Goal: Information Seeking & Learning: Learn about a topic

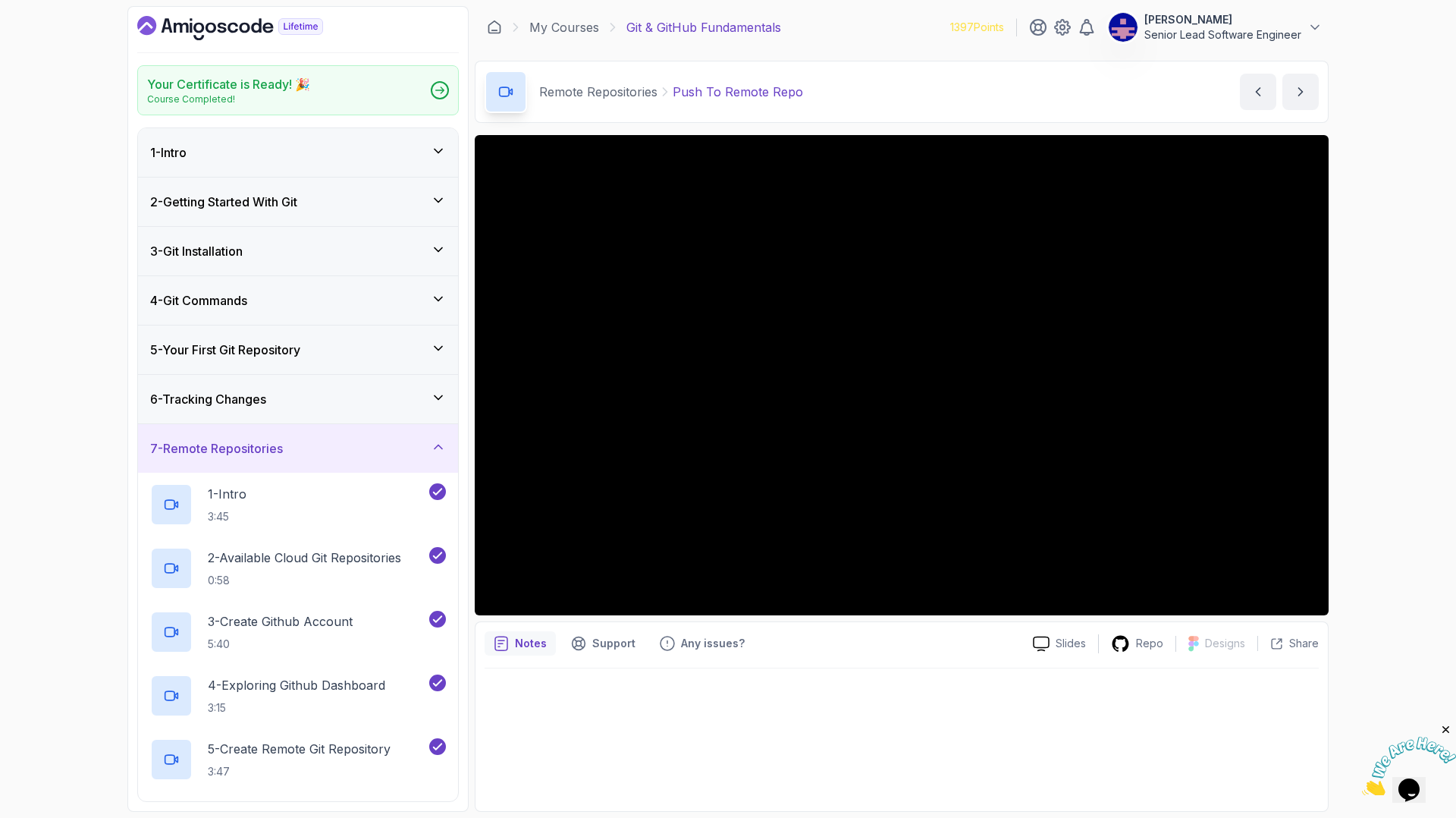
scroll to position [124, 0]
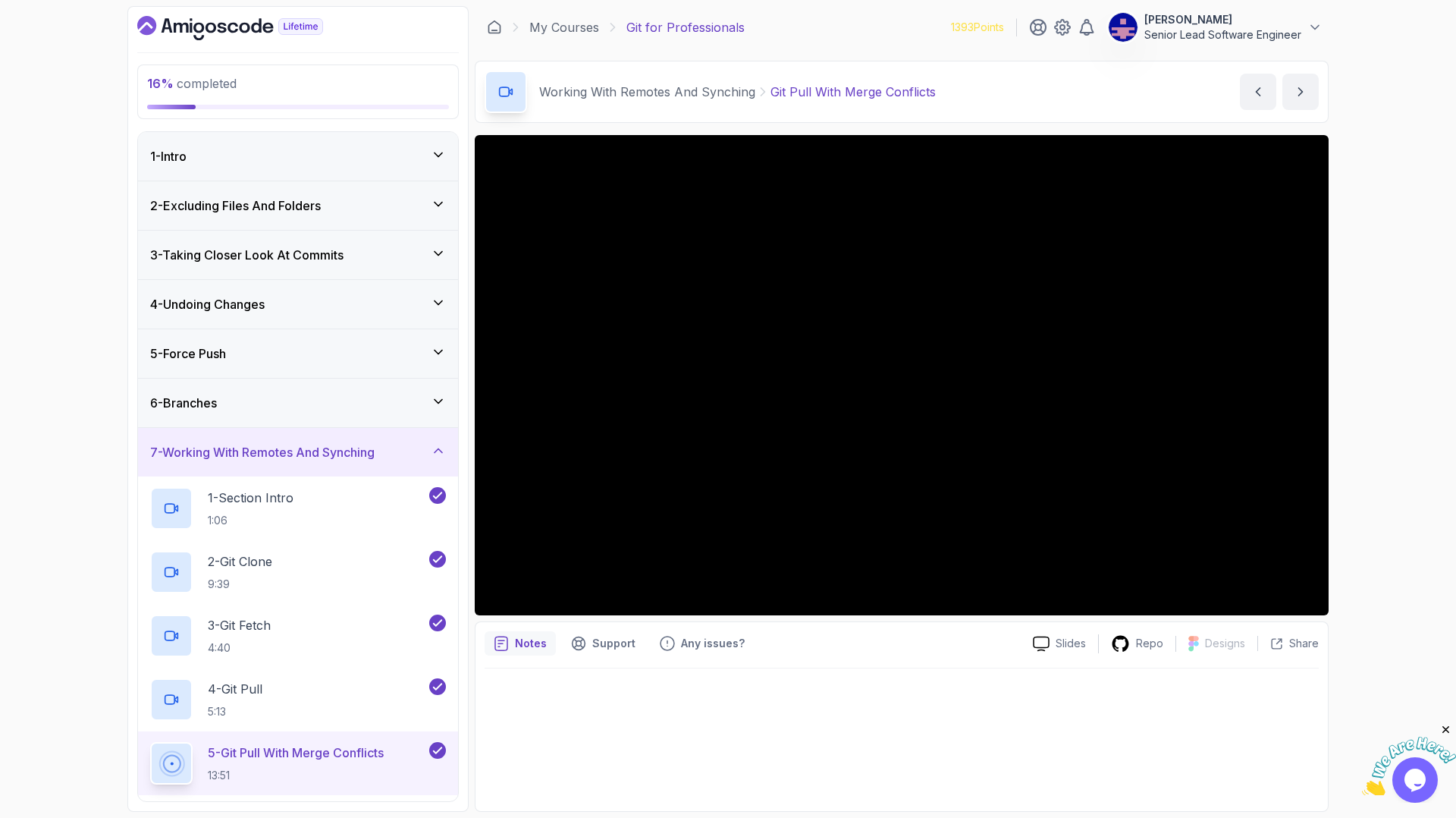
scroll to position [151, 0]
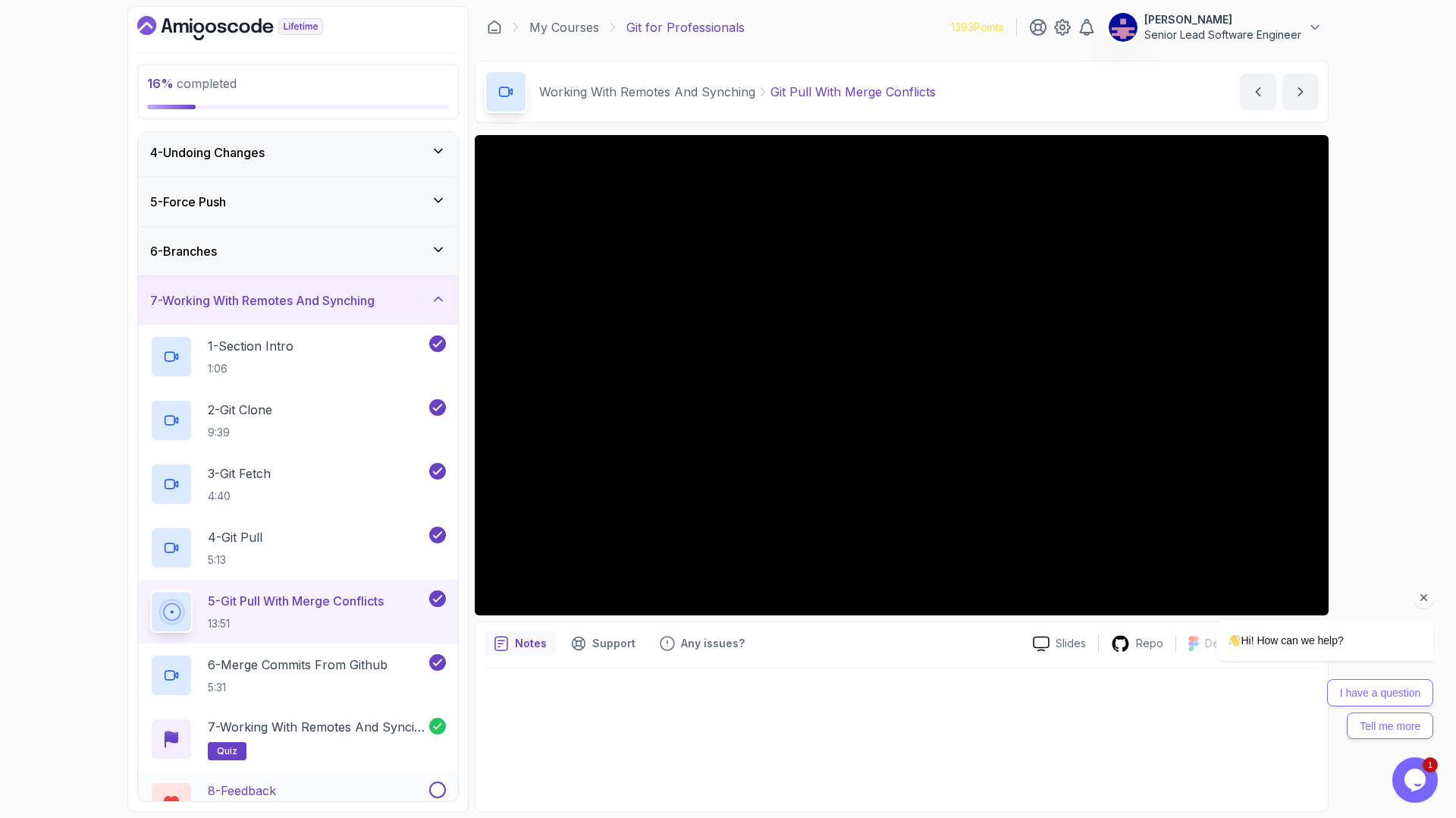
click at [437, 781] on button at bounding box center [437, 789] width 16 height 16
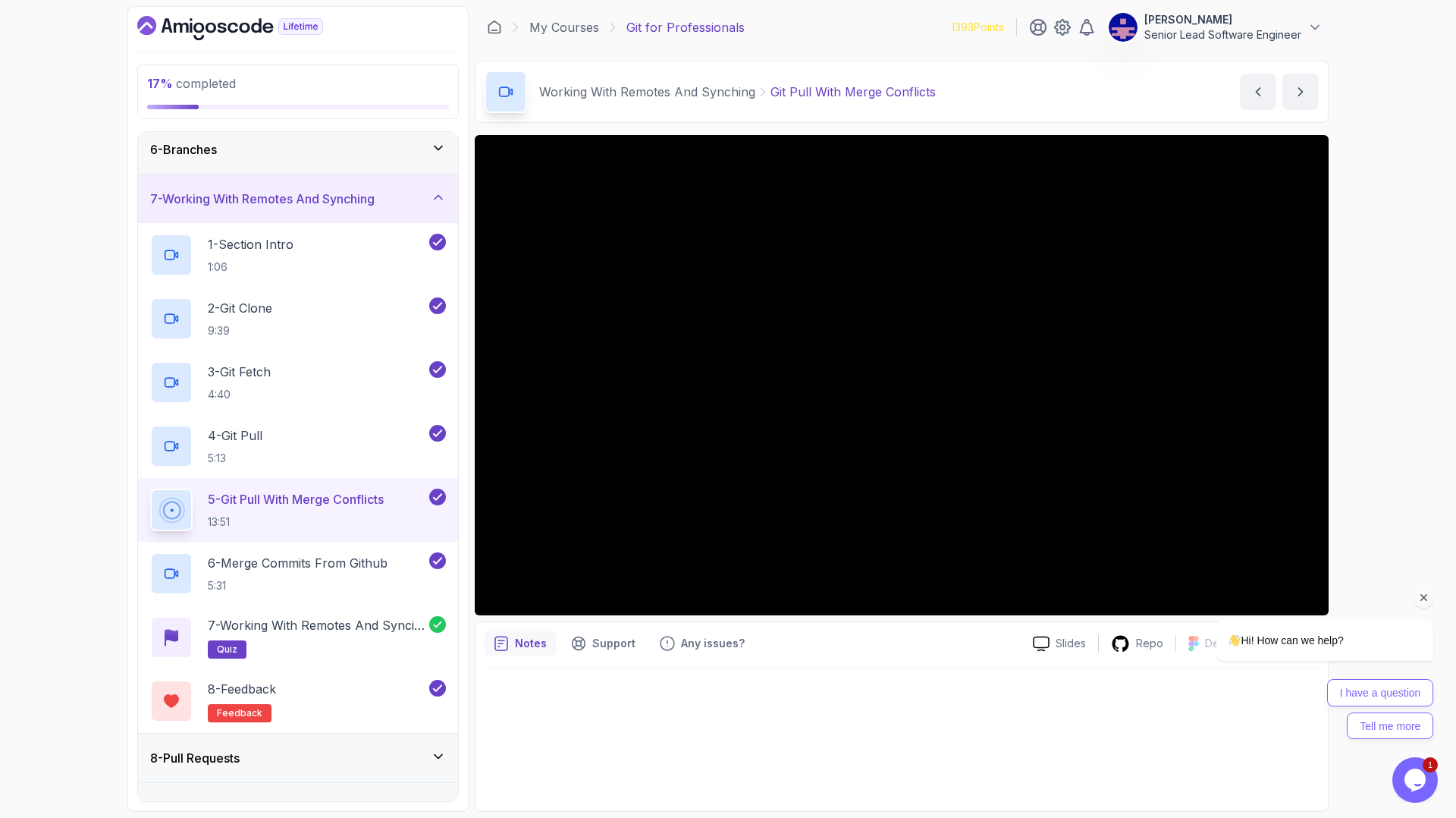
scroll to position [255, 0]
click at [221, 747] on div "8 - Pull Requests" at bounding box center [298, 756] width 296 height 18
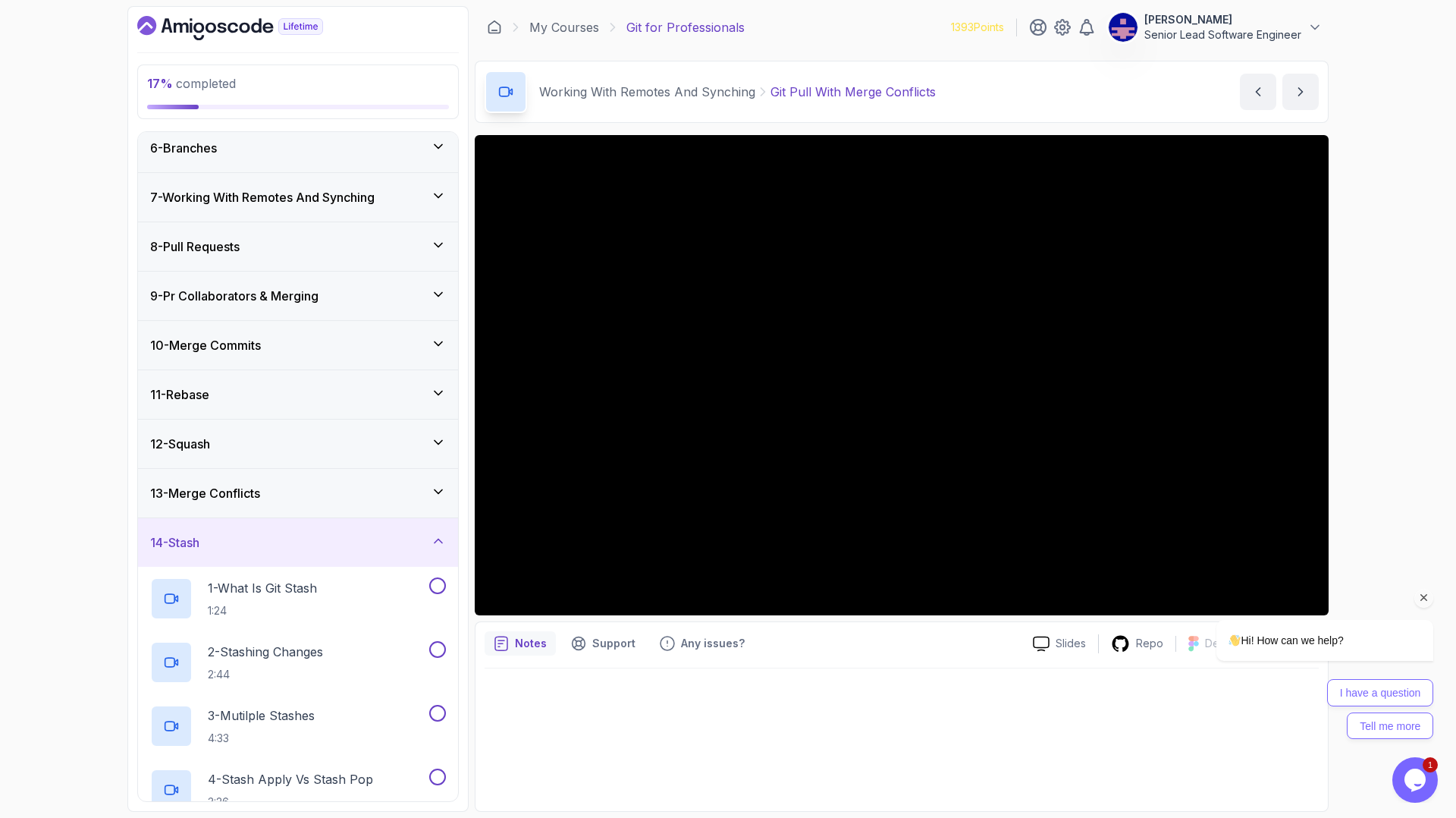
scroll to position [578, 0]
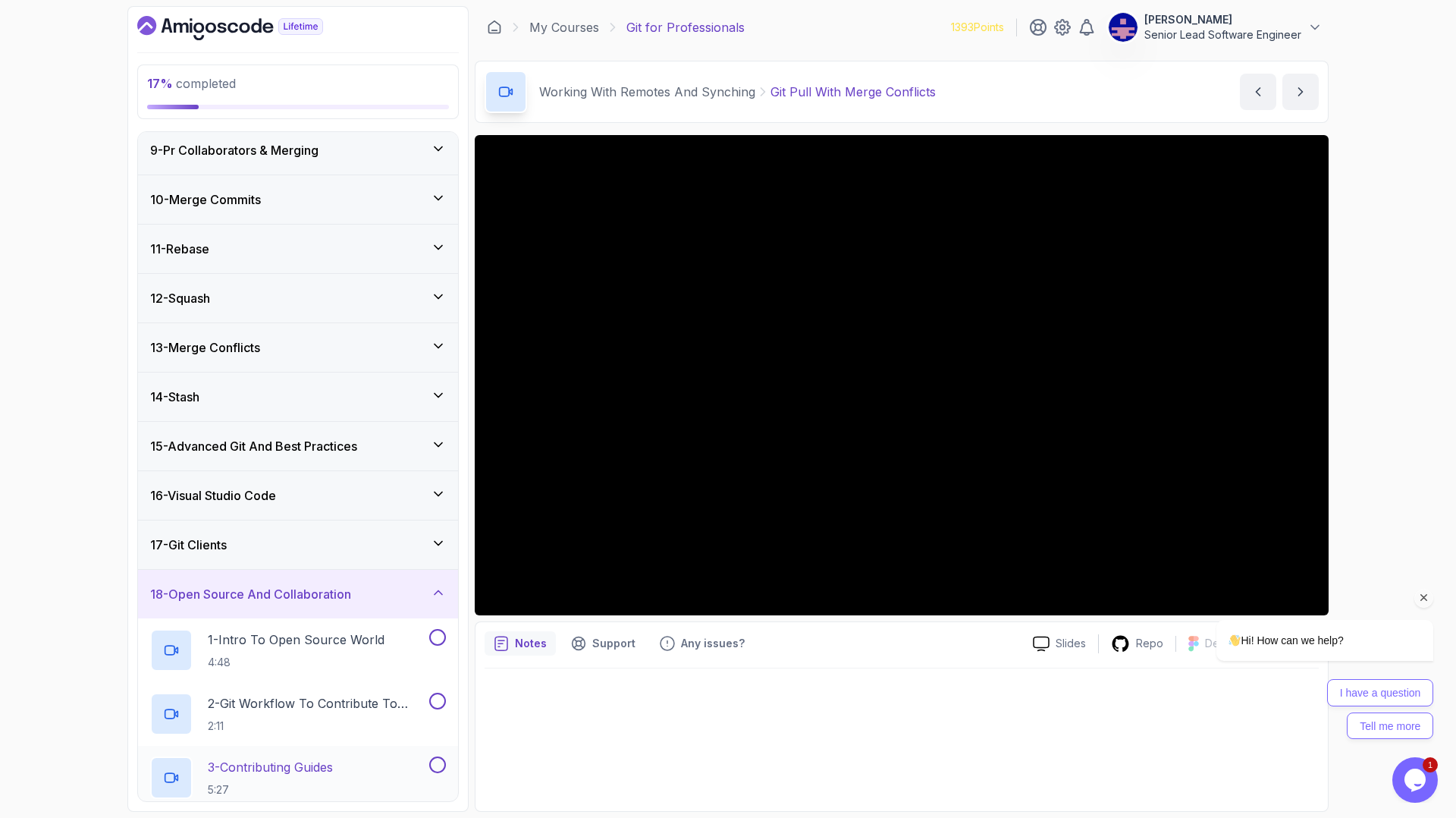
scroll to position [409, 0]
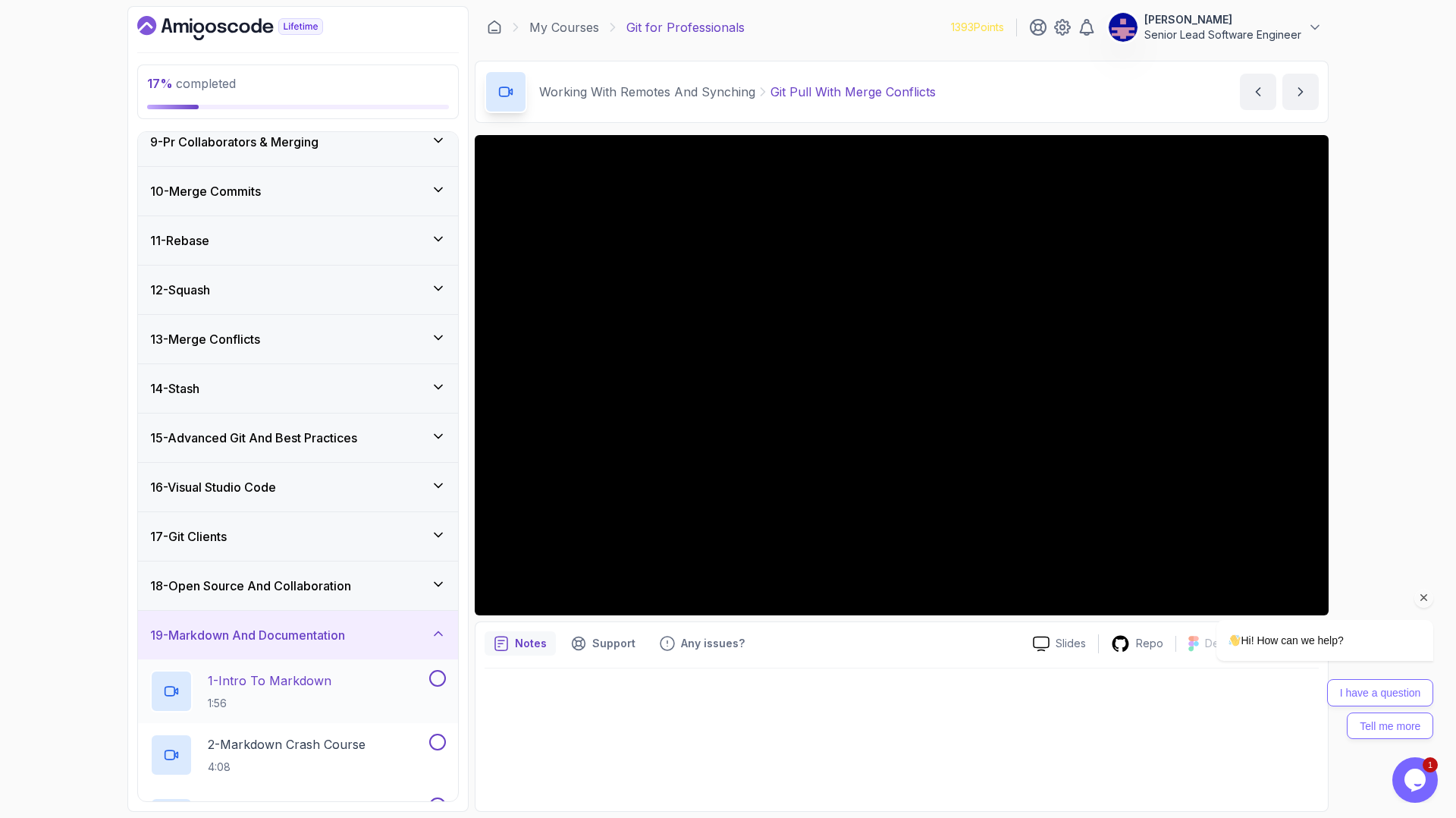
click at [242, 672] on p "1 - Intro To Markdown" at bounding box center [270, 680] width 124 height 18
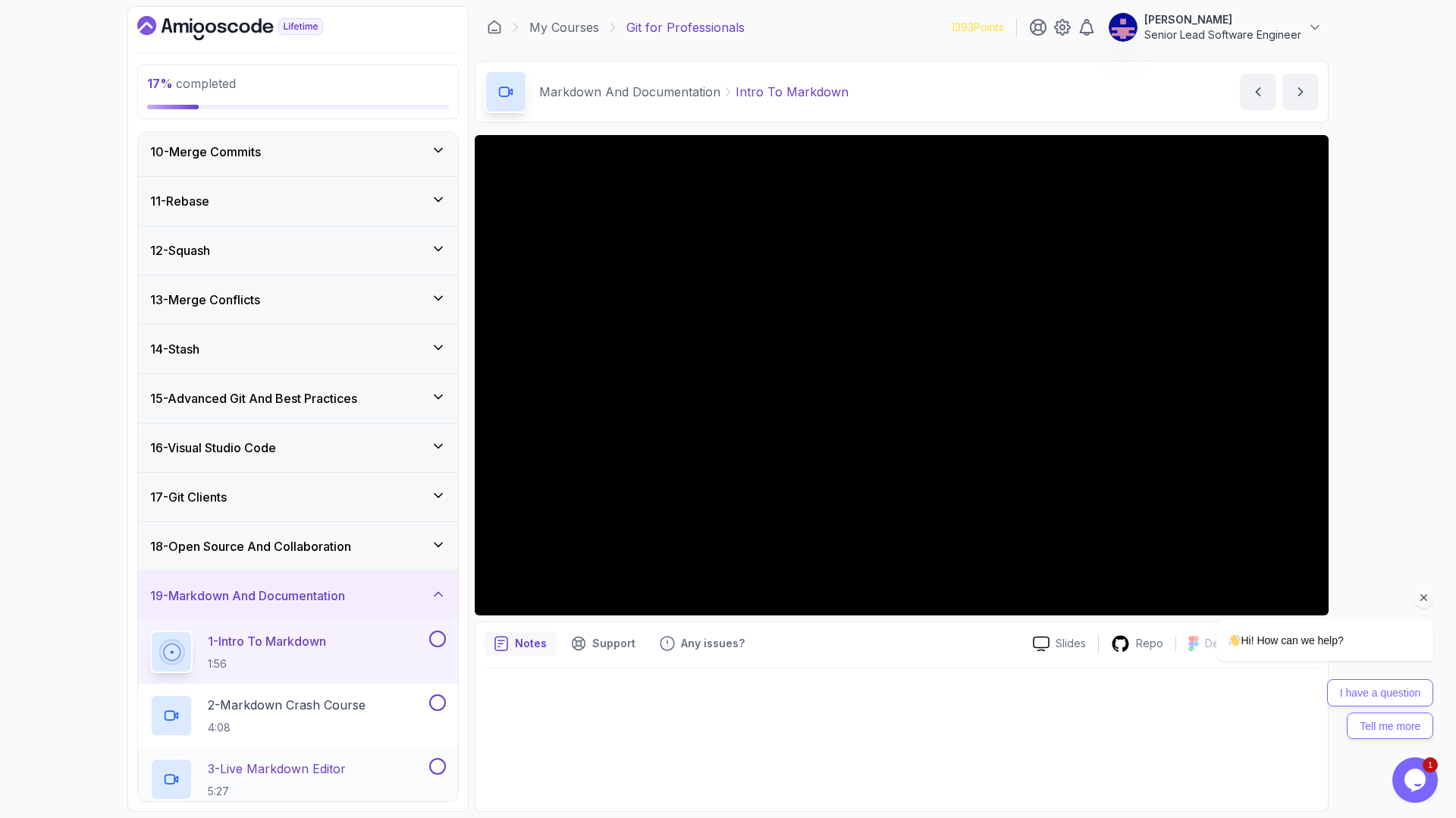
scroll to position [457, 0]
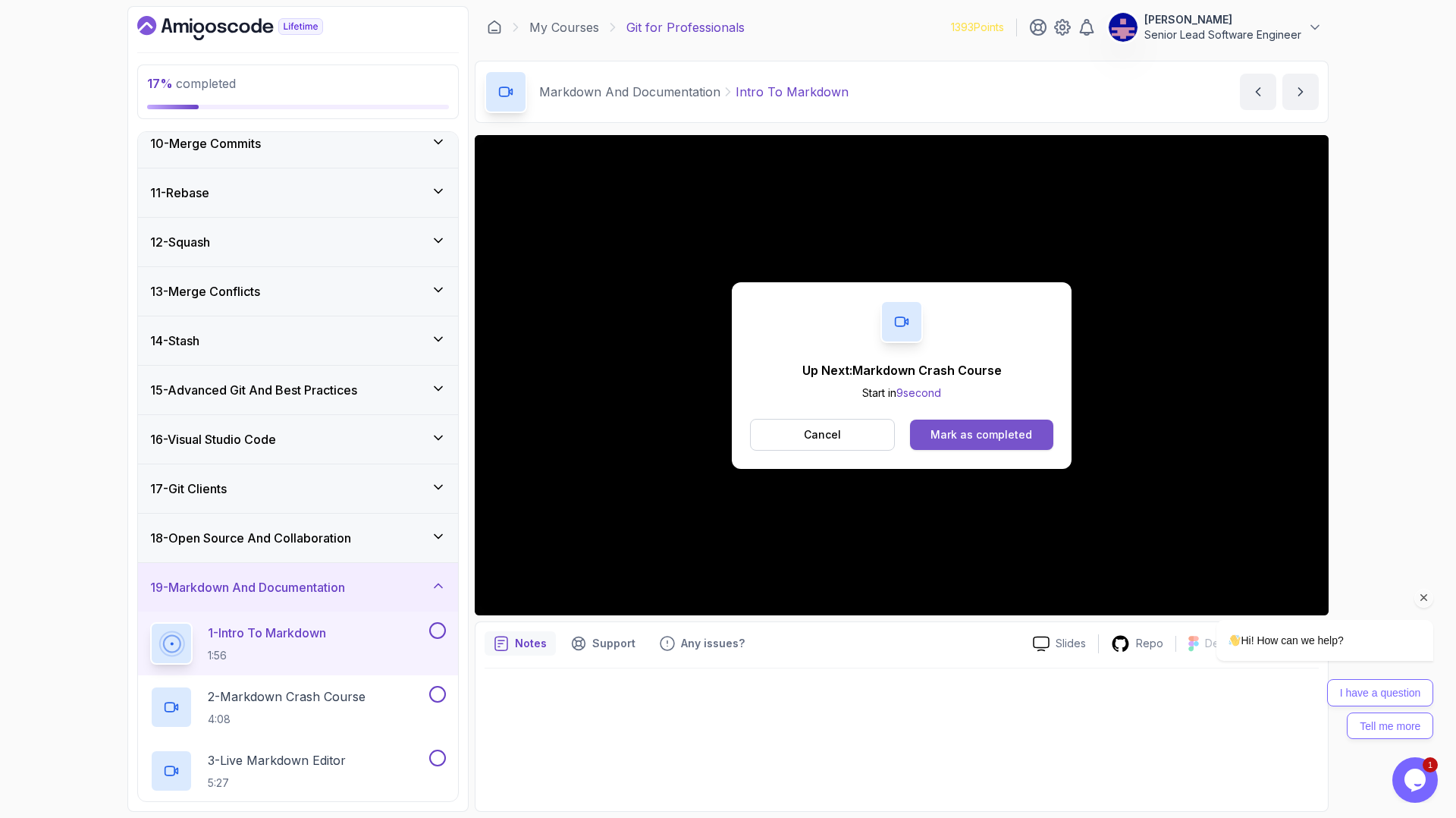
click at [948, 427] on div "Mark as completed" at bounding box center [981, 435] width 101 height 15
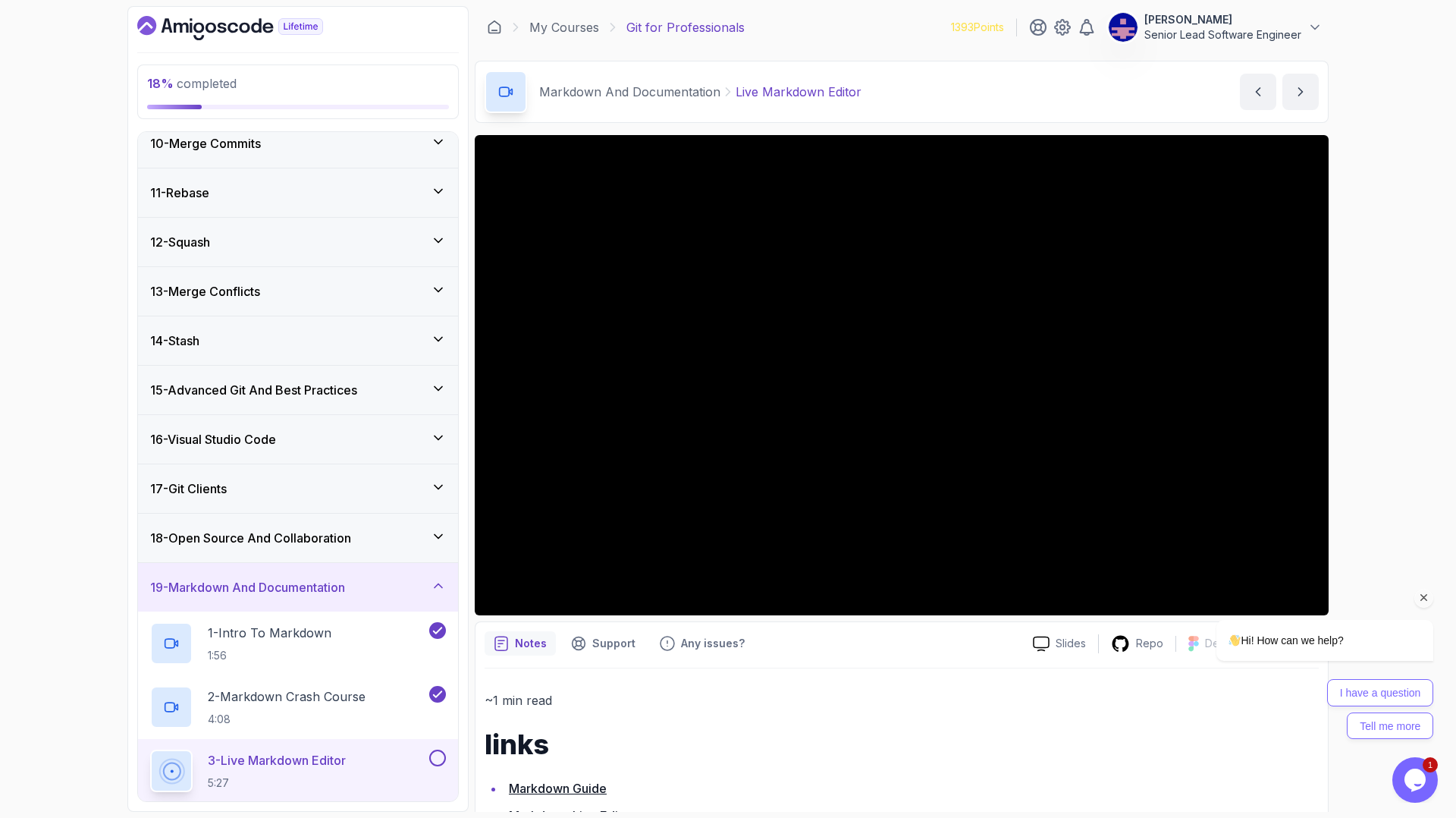
click at [268, 751] on p "3 - Live Markdown Editor" at bounding box center [277, 760] width 138 height 18
click at [229, 751] on p "3 - Live Markdown Editor" at bounding box center [277, 760] width 138 height 18
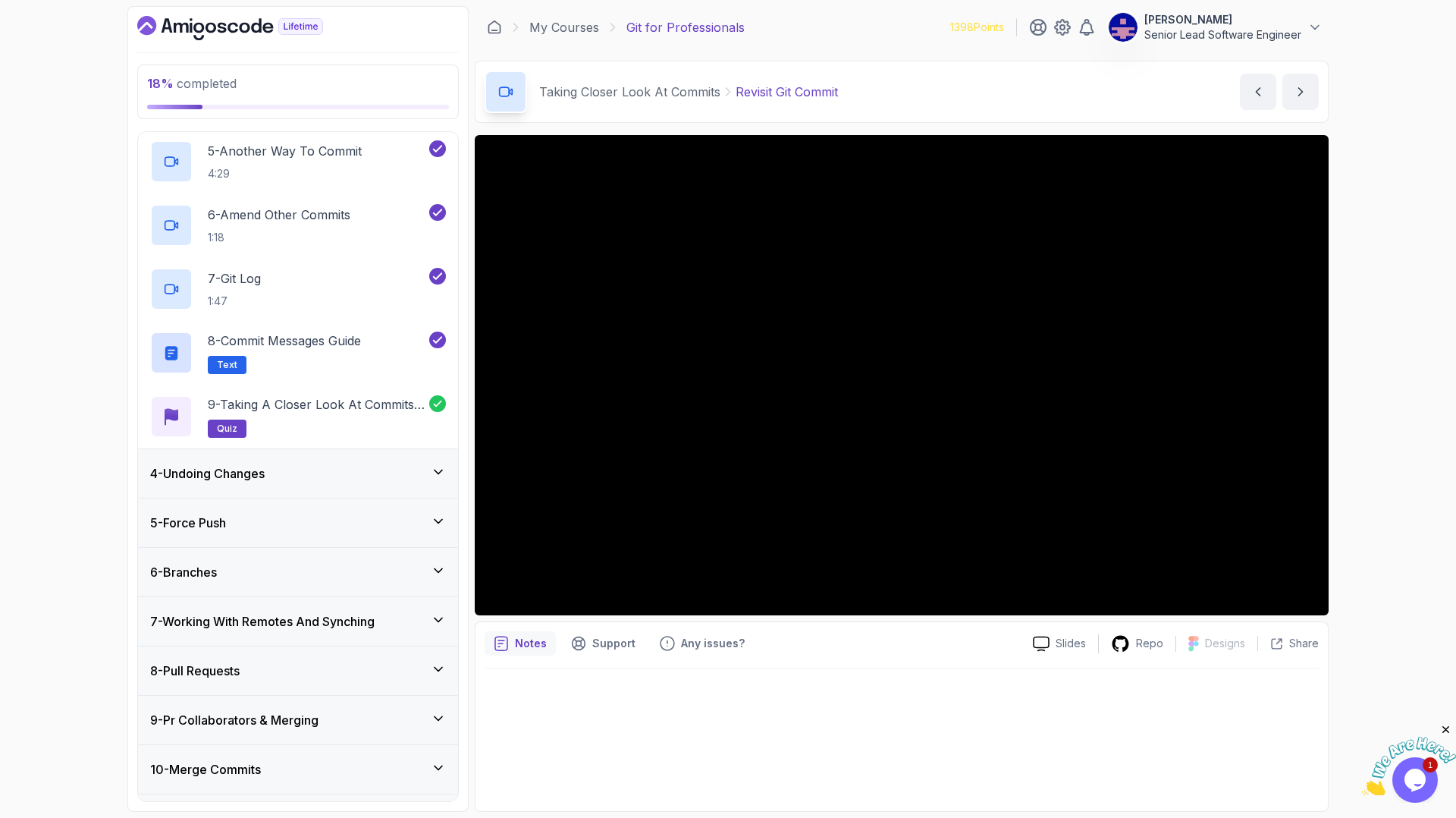
scroll to position [504, 0]
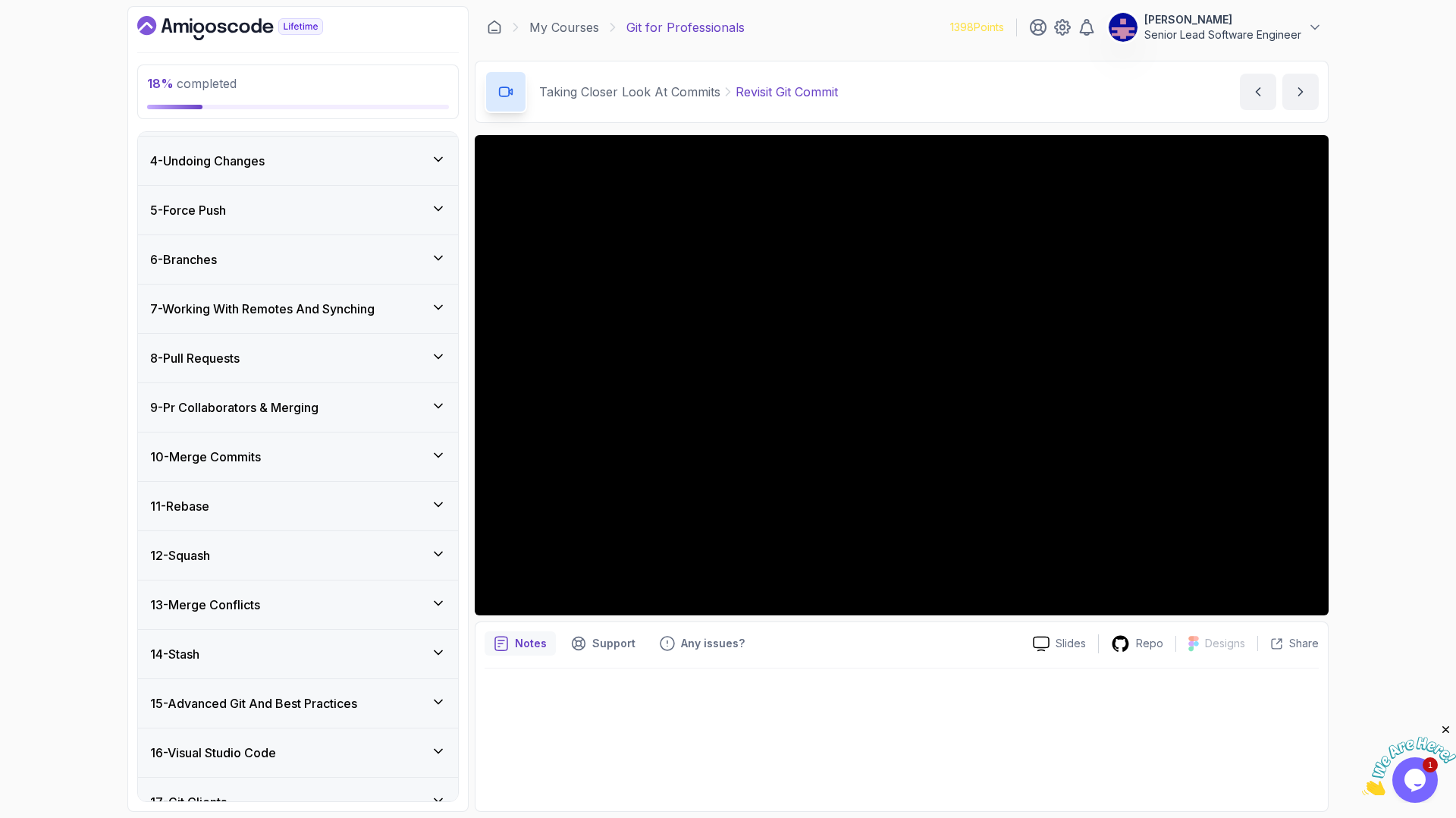
scroll to position [352, 0]
